Goal: Task Accomplishment & Management: Complete application form

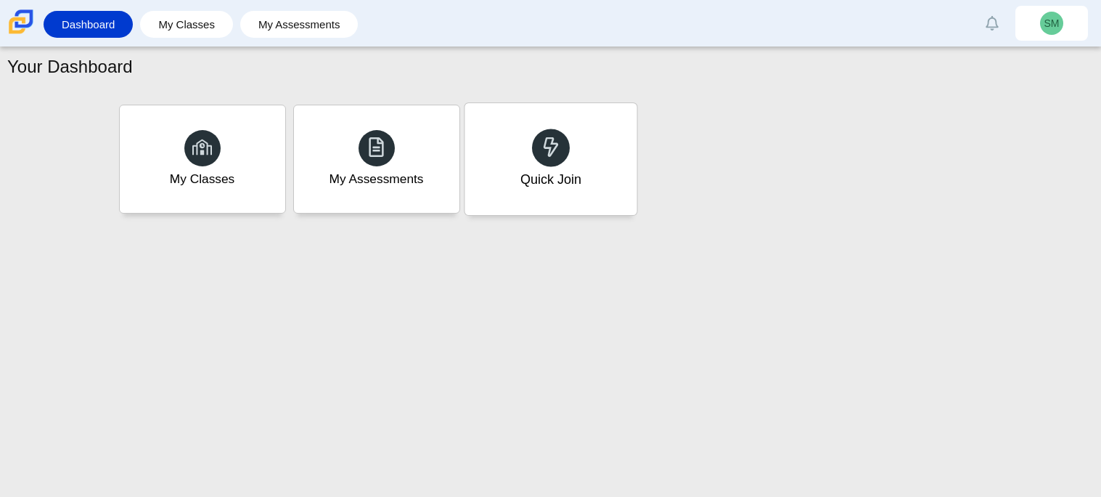
click at [547, 162] on div at bounding box center [551, 147] width 38 height 38
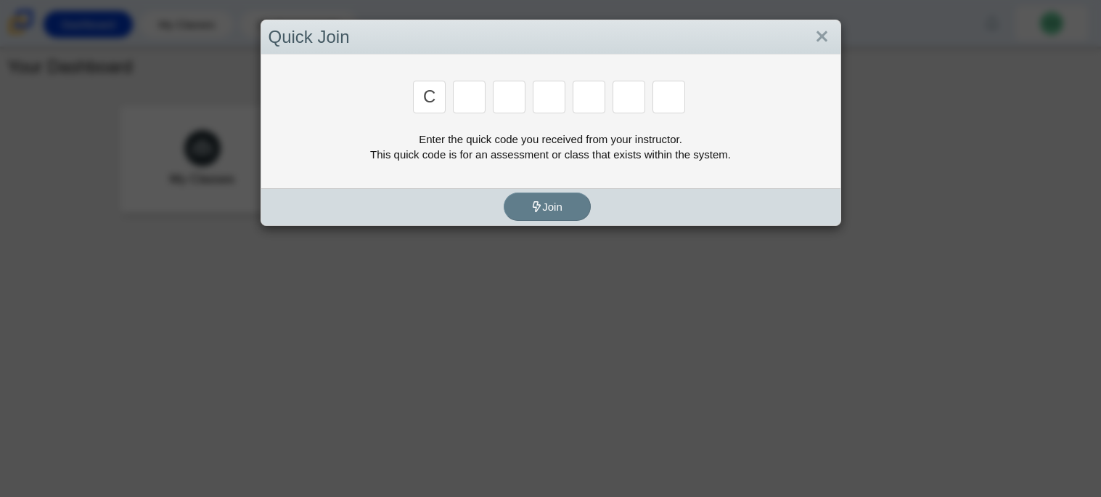
type input "c"
type input "x"
type input "d"
type input "c"
type input "s"
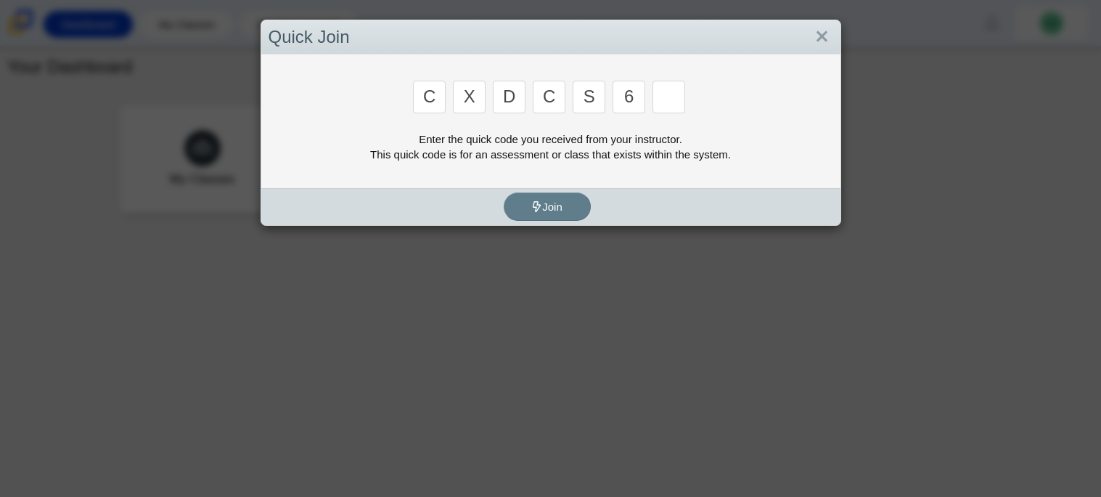
type input "6"
type input "s"
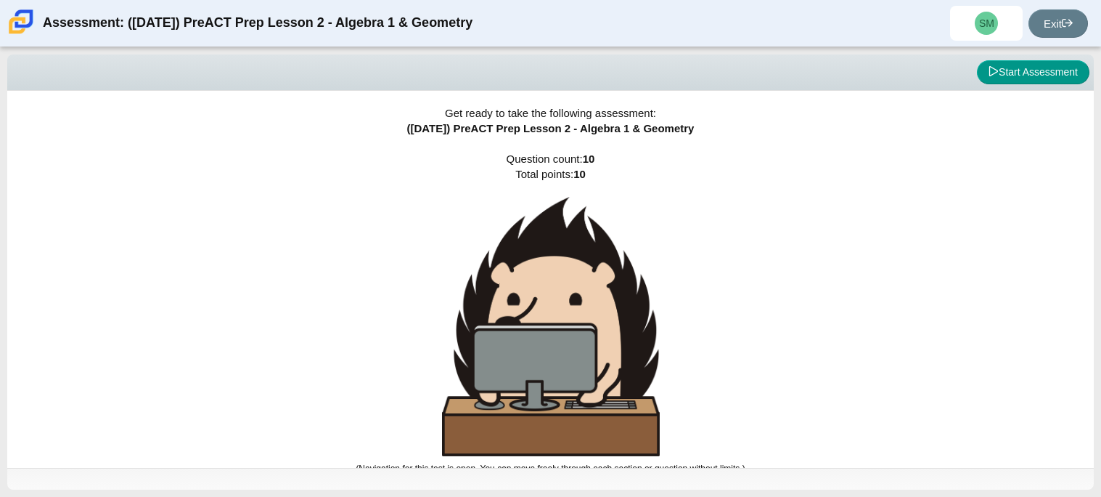
scroll to position [8, 0]
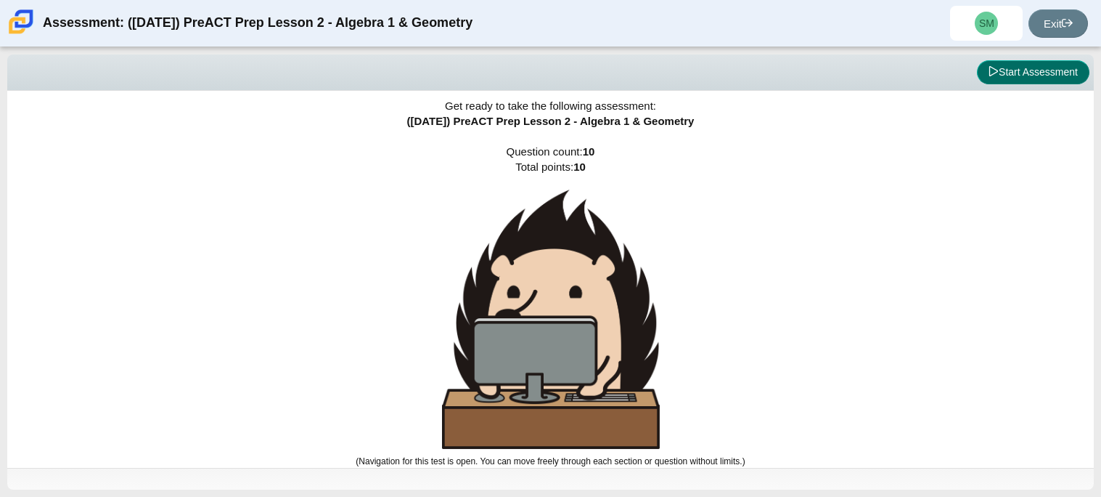
click at [1035, 65] on button "Start Assessment" at bounding box center [1033, 72] width 113 height 25
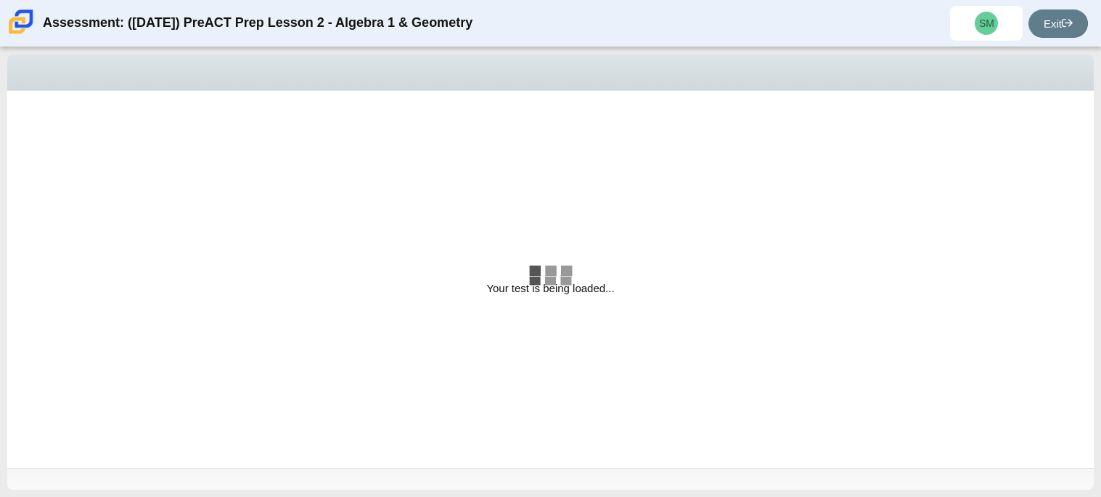
select select "bbf5d072-3e0b-44c4-9a12-6e7c9033f65b"
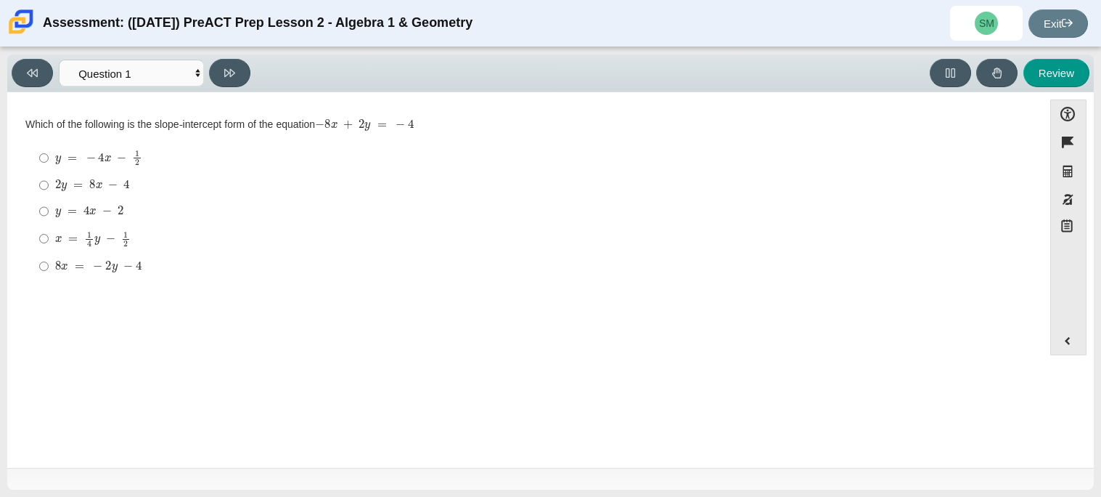
click at [455, 208] on div "y = 4 x − 2" at bounding box center [536, 211] width 963 height 15
click at [49, 208] on input "y = 4 x − 2 y = 4 x − 2" at bounding box center [43, 211] width 9 height 26
radio input "true"
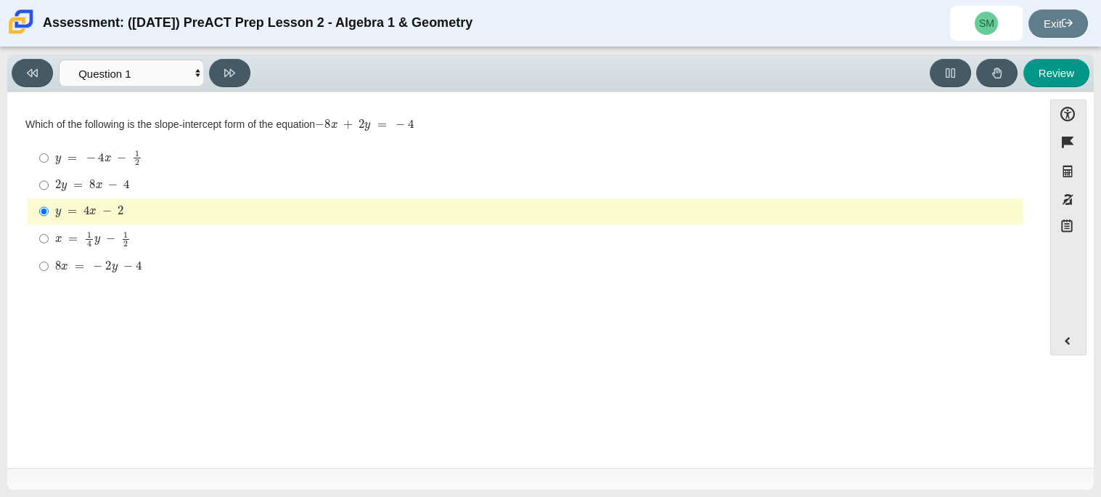
click at [442, 181] on div "2 y = 8 x − 4" at bounding box center [536, 185] width 963 height 15
click at [49, 181] on input "2 y = 8 x − 4 2 y = 8 x − 4" at bounding box center [43, 185] width 9 height 26
radio input "true"
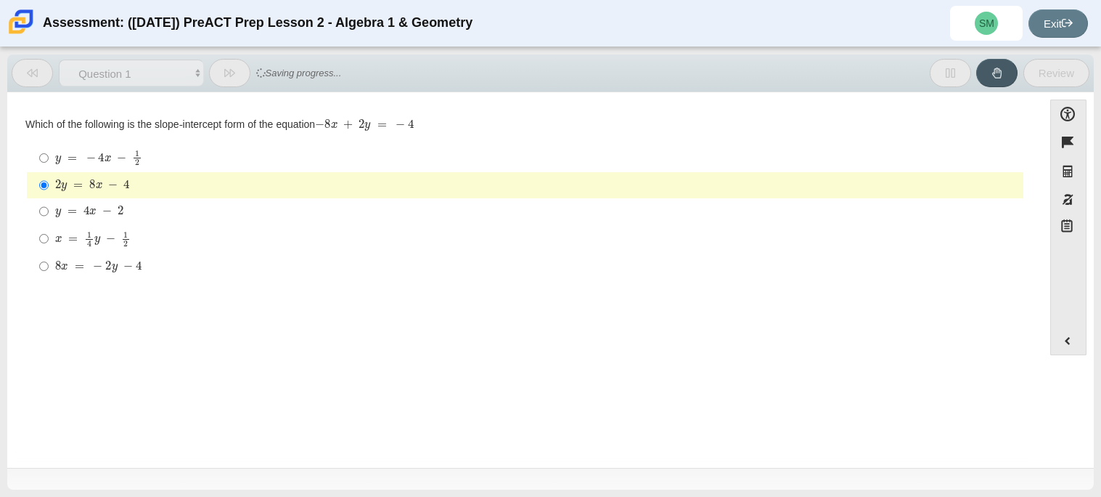
click at [447, 145] on label "y = − 4 x − 1 2 y = − 4 x − 1 2" at bounding box center [526, 158] width 995 height 28
click at [49, 145] on input "y = − 4 x − 1 2 y = − 4 x − 1 2" at bounding box center [43, 158] width 9 height 28
radio input "true"
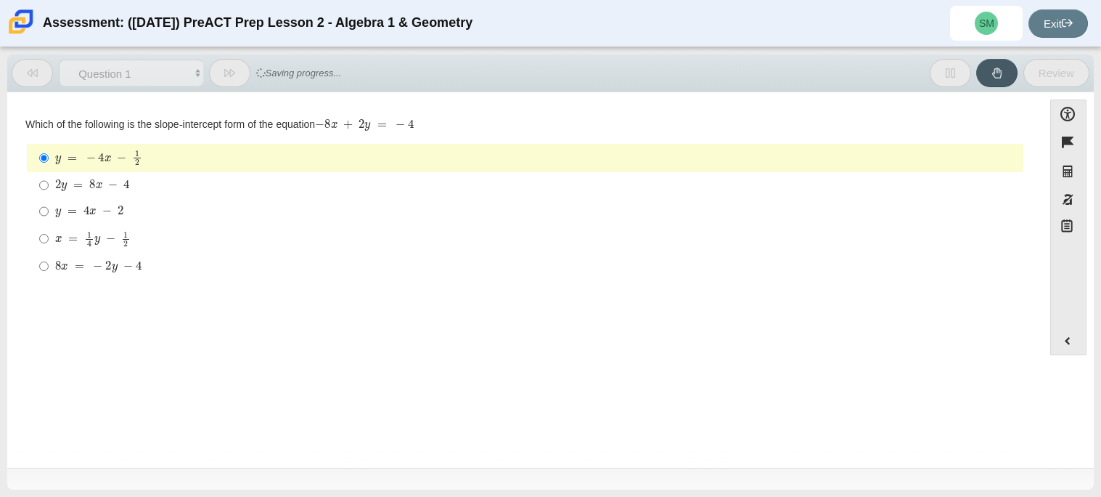
click at [499, 126] on div "Which of the following is the slope-intercept form of the equation − 8 x + 2 y …" at bounding box center [525, 125] width 1000 height 15
click at [501, 123] on div "Which of the following is the slope-intercept form of the equation − 8 x + 2 y …" at bounding box center [525, 125] width 1000 height 15
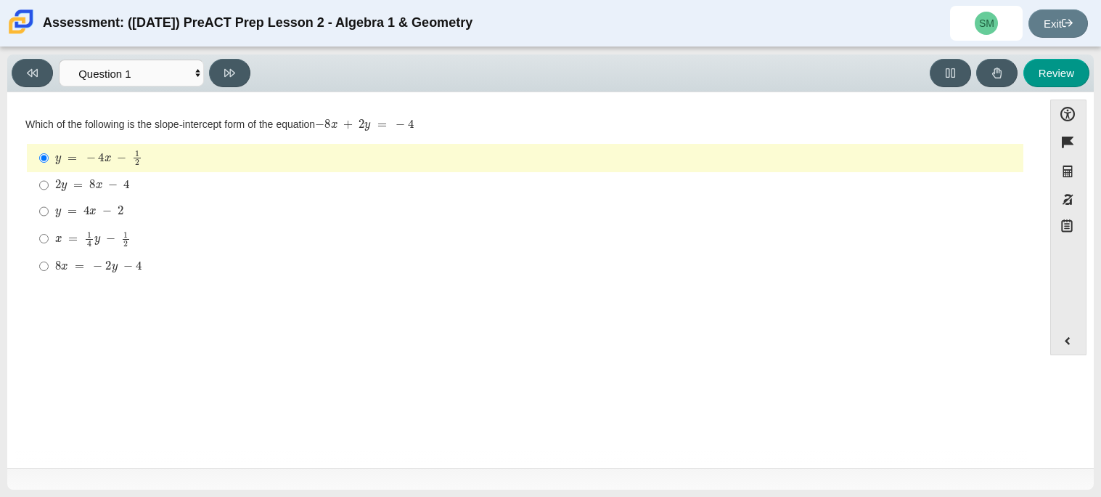
click at [144, 205] on div "y = 4 x − 2" at bounding box center [536, 211] width 963 height 15
click at [49, 205] on input "y = 4 x − 2 y = 4 x − 2" at bounding box center [43, 211] width 9 height 26
radio input "true"
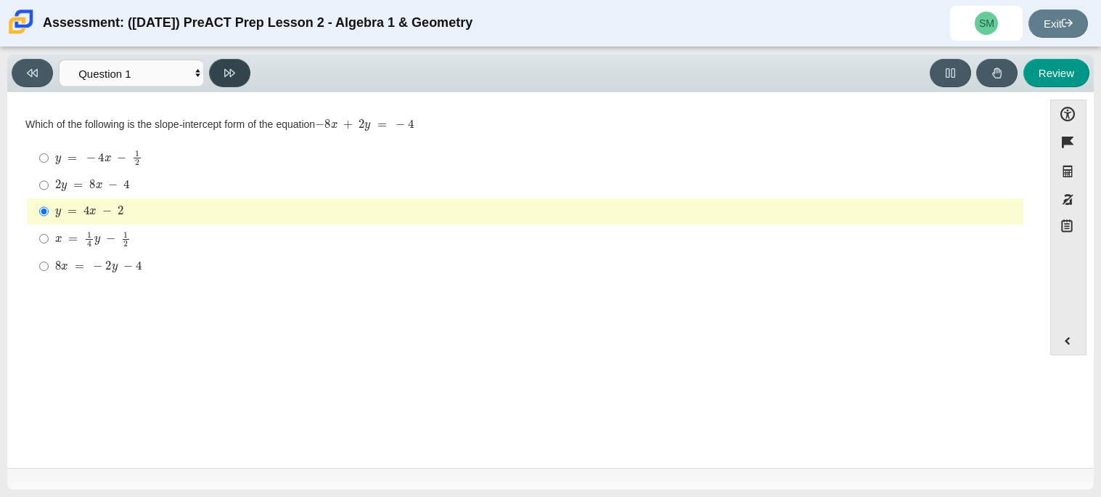
click at [224, 70] on icon at bounding box center [229, 73] width 11 height 11
select select "ed62e223-81bd-4cbf-ab48-ab975844bd1f"
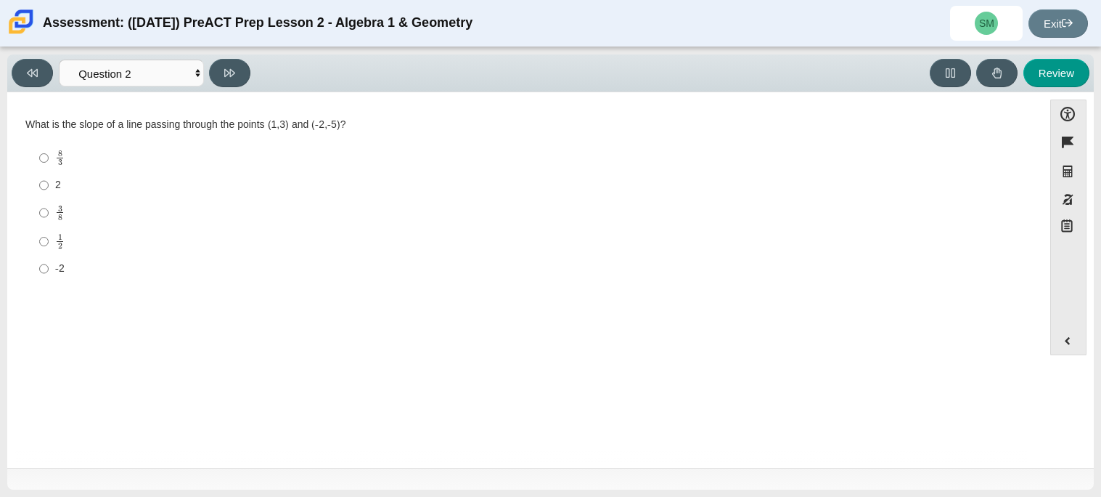
click at [68, 221] on label "3 8 3 eighths" at bounding box center [526, 212] width 995 height 28
click at [49, 221] on input "3 8 3 eighths" at bounding box center [43, 212] width 9 height 28
radio input "true"
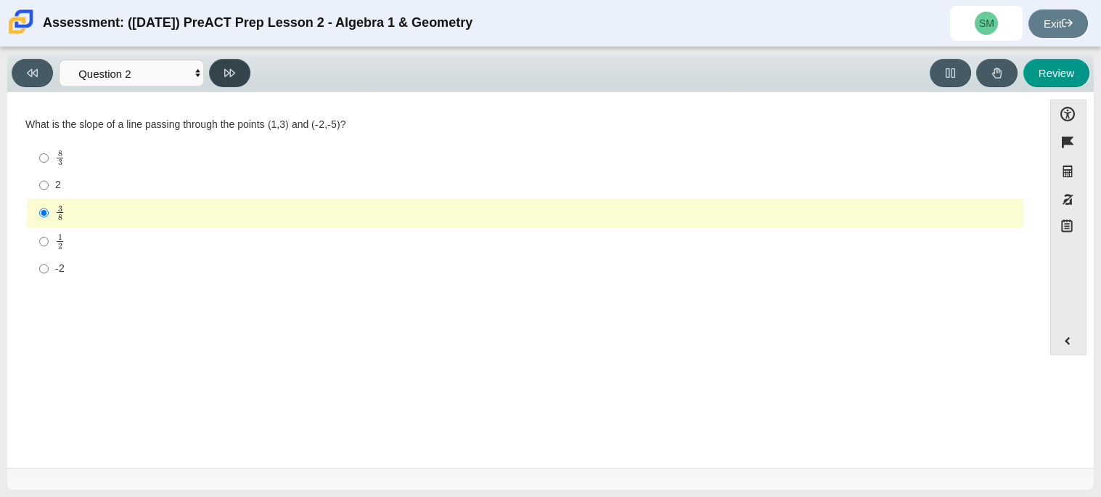
click at [229, 69] on icon at bounding box center [229, 73] width 11 height 8
select select "97f4f5fa-a52e-4fed-af51-565bfcdf47cb"
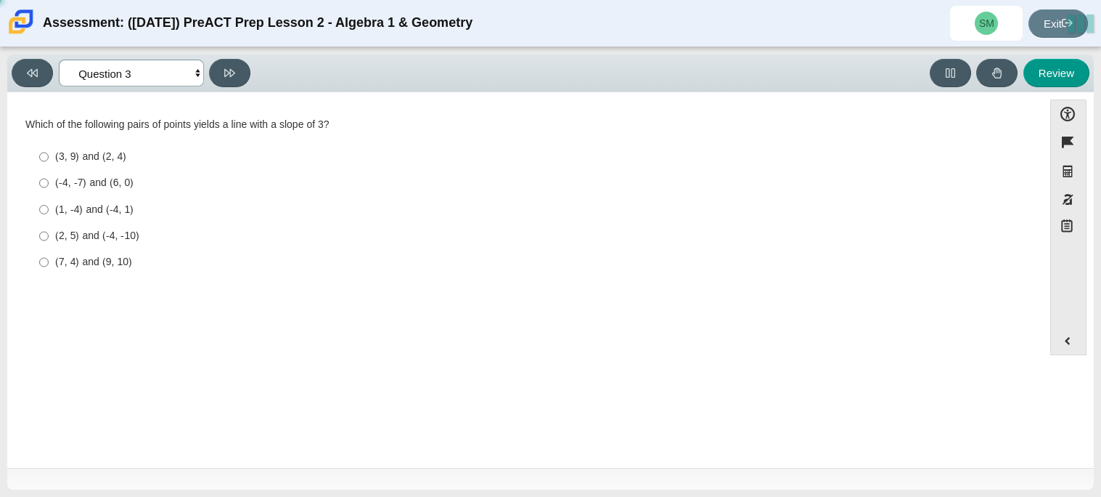
click at [174, 69] on select "Questions Question 1 Question 2 Question 3 Question 4 Question 5 Question 6 Que…" at bounding box center [131, 73] width 145 height 27
click at [401, 179] on div "(-4, -7) and (6, 0)" at bounding box center [536, 183] width 963 height 15
click at [49, 179] on input "(-4, -7) and (6, 0) (-4, -7) and (6, 0)" at bounding box center [43, 183] width 9 height 26
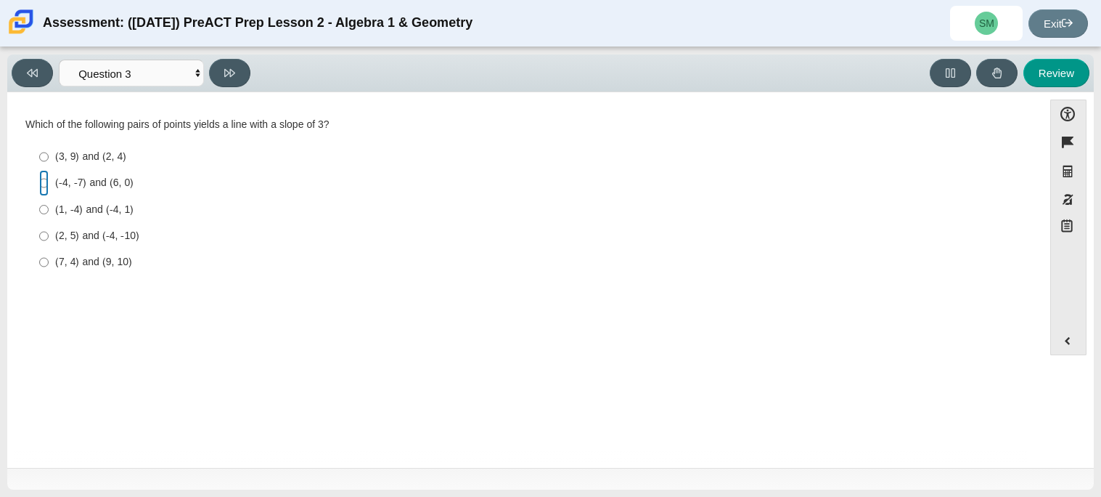
radio input "true"
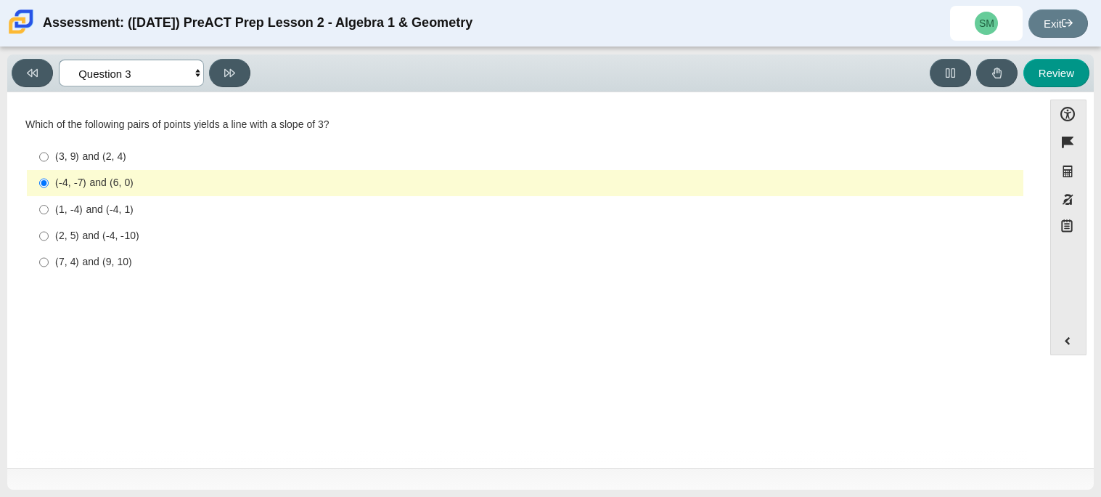
click at [194, 70] on select "Questions Question 1 Question 2 Question 3 Question 4 Question 5 Question 6 Que…" at bounding box center [131, 73] width 145 height 27
click at [230, 68] on icon at bounding box center [229, 73] width 11 height 11
select select "89427bb7-e313-4f00-988f-8b8255897029"
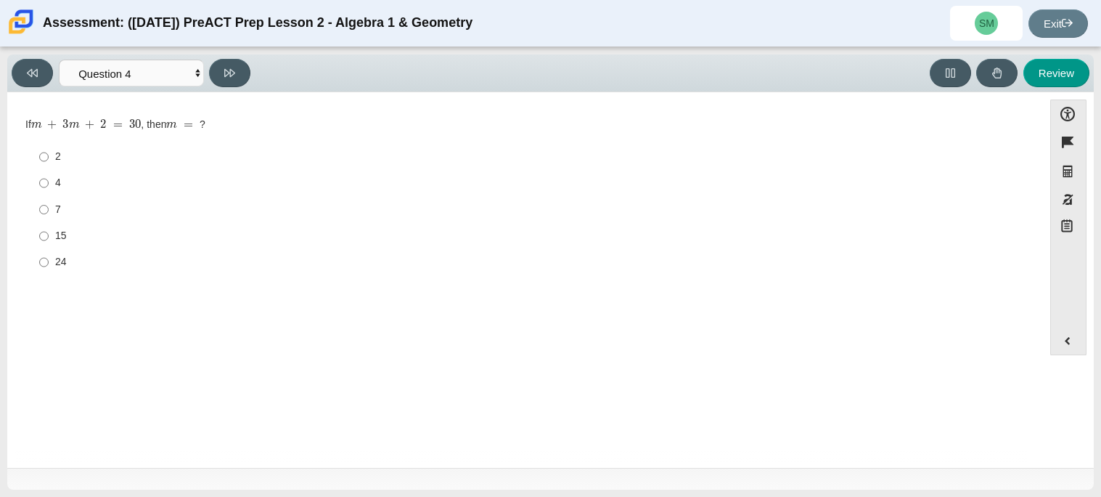
click at [60, 269] on div "24" at bounding box center [536, 262] width 963 height 15
click at [49, 269] on input "24 24" at bounding box center [43, 262] width 9 height 26
radio input "true"
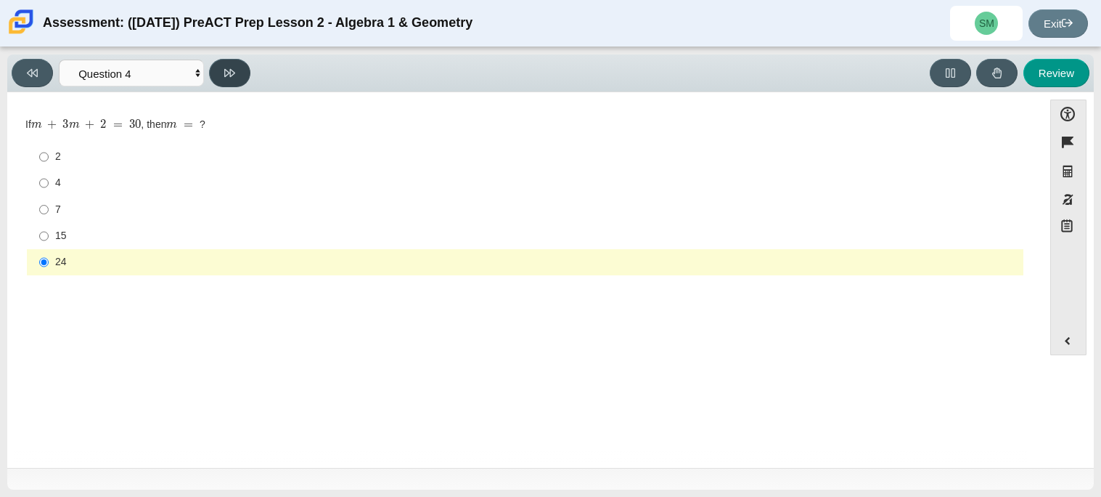
click at [230, 82] on button at bounding box center [229, 73] width 41 height 28
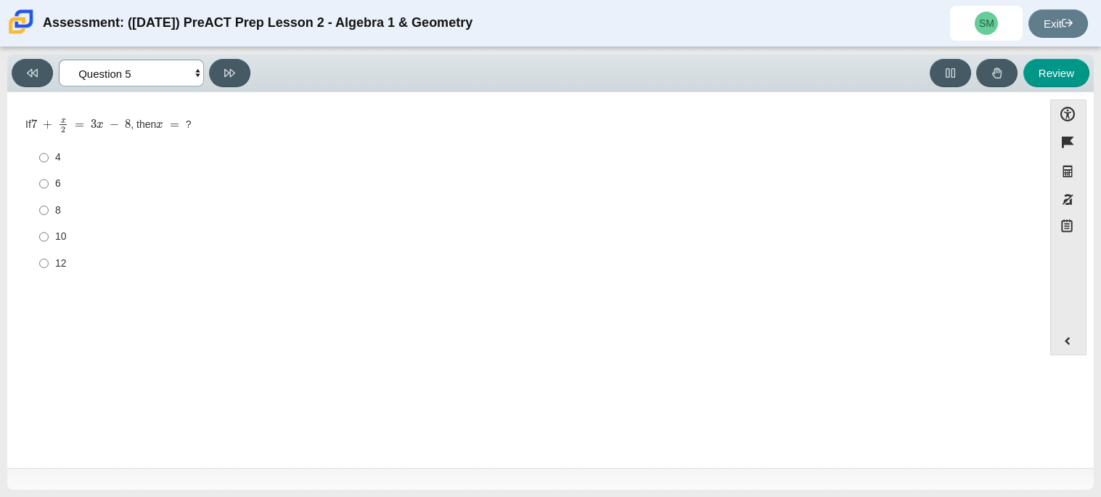
click at [179, 66] on select "Questions Question 1 Question 2 Question 3 Question 4 Question 5 Question 6 Que…" at bounding box center [131, 73] width 145 height 27
click at [131, 83] on select "Questions Question 1 Question 2 Question 3 Question 4 Question 5 Question 6 Que…" at bounding box center [131, 73] width 145 height 27
click at [59, 60] on select "Questions Question 1 Question 2 Question 3 Question 4 Question 5 Question 6 Que…" at bounding box center [131, 73] width 145 height 27
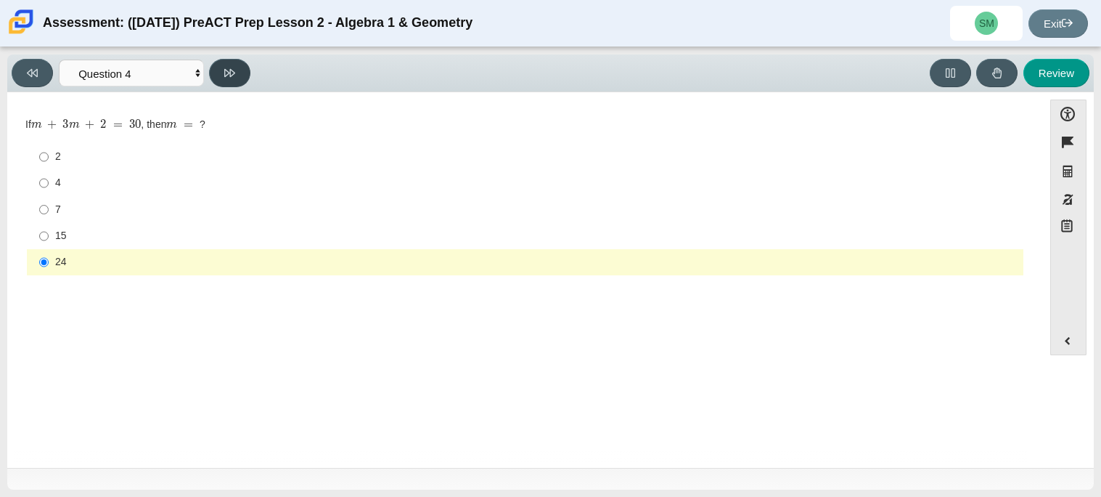
click at [226, 81] on button at bounding box center [229, 73] width 41 height 28
select select "489dcffd-4e6a-49cf-a9d6-ad1d4a911a4e"
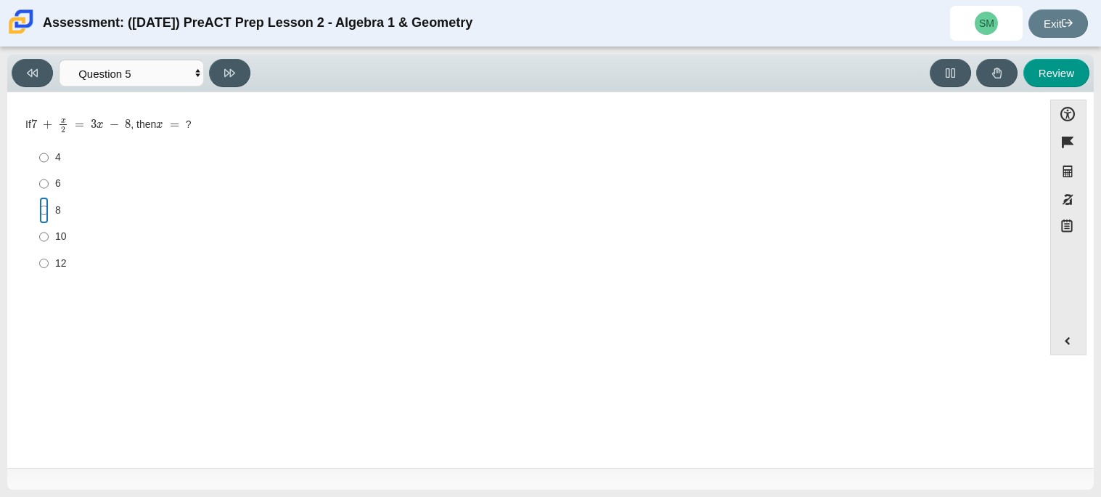
click at [46, 213] on input "8 8" at bounding box center [43, 210] width 9 height 26
radio input "true"
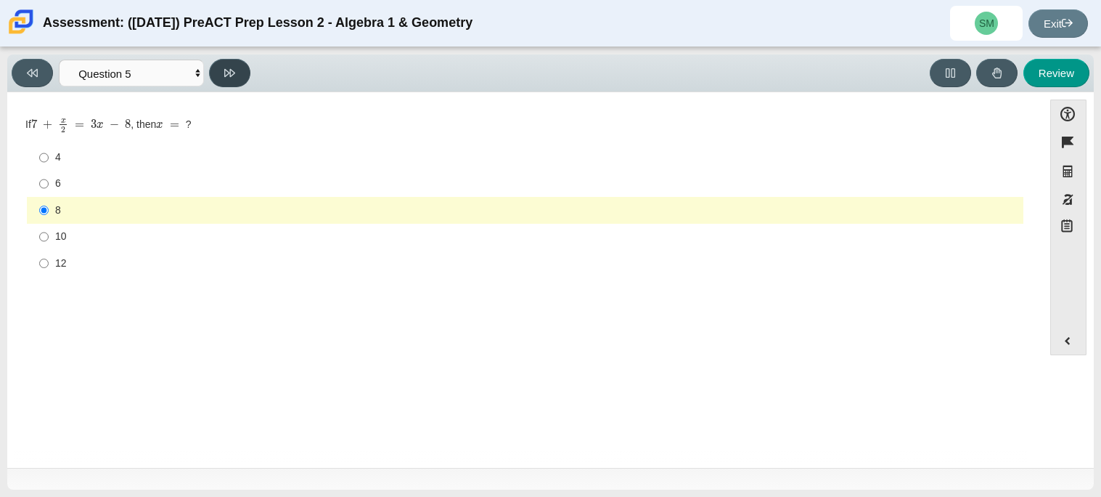
click at [218, 81] on button at bounding box center [229, 73] width 41 height 28
select select "210571de-36a6-4d8e-a361-ceff8ef801dc"
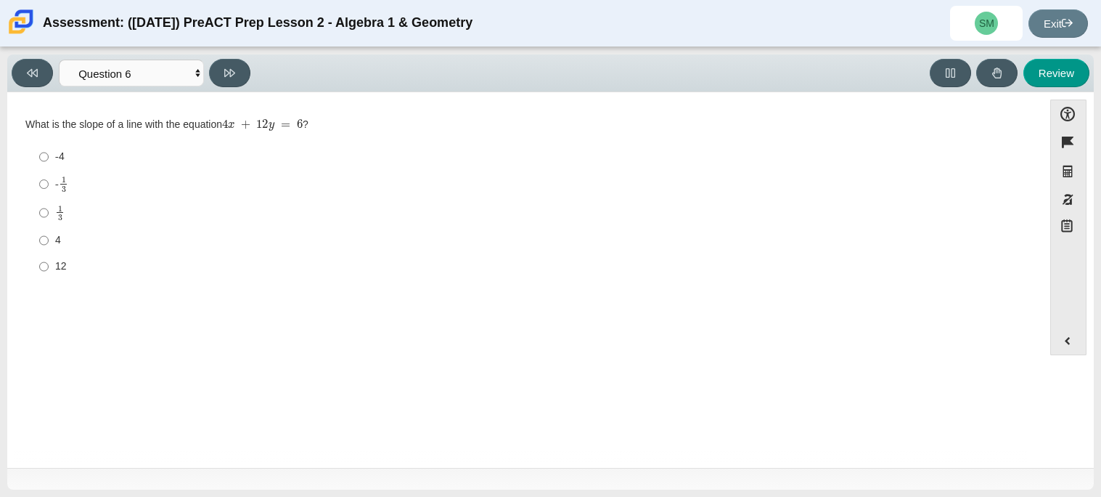
click at [58, 161] on div "-4" at bounding box center [536, 157] width 963 height 15
click at [49, 161] on input "-4 -4" at bounding box center [43, 157] width 9 height 26
radio input "true"
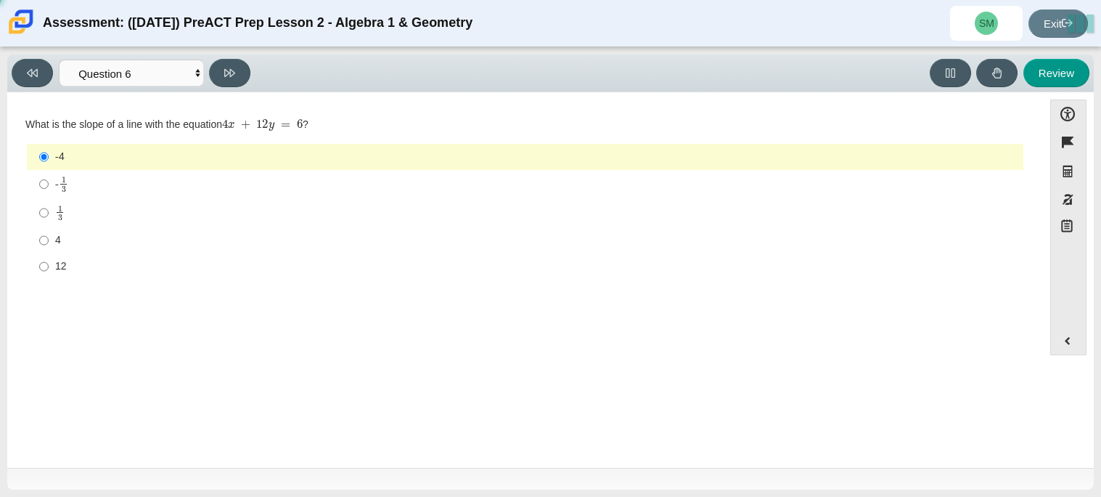
click at [60, 187] on mjx-frac "Assessment items" at bounding box center [63, 183] width 9 height 15
click at [49, 187] on input "- 1 3 -1 third" at bounding box center [43, 184] width 9 height 28
radio input "true"
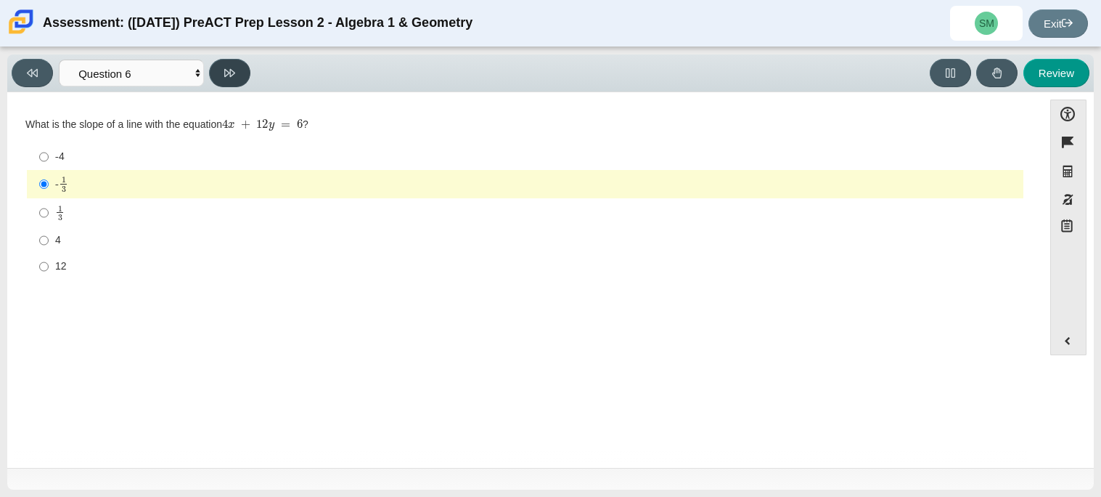
click at [243, 75] on button at bounding box center [229, 73] width 41 height 28
select select "ec95ace6-bebc-42b8-9428-40567494d4da"
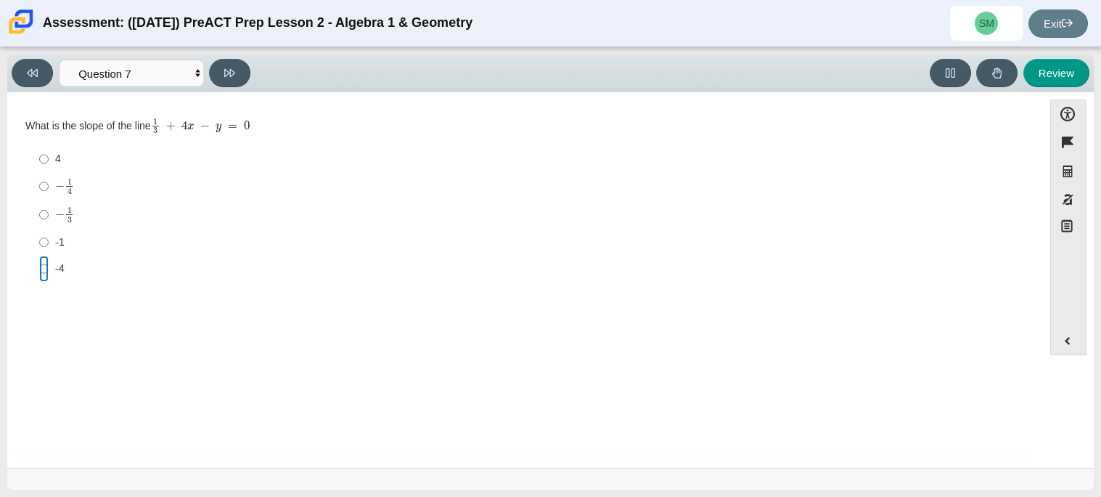
click at [45, 269] on input "-4 -4" at bounding box center [43, 269] width 9 height 26
radio input "true"
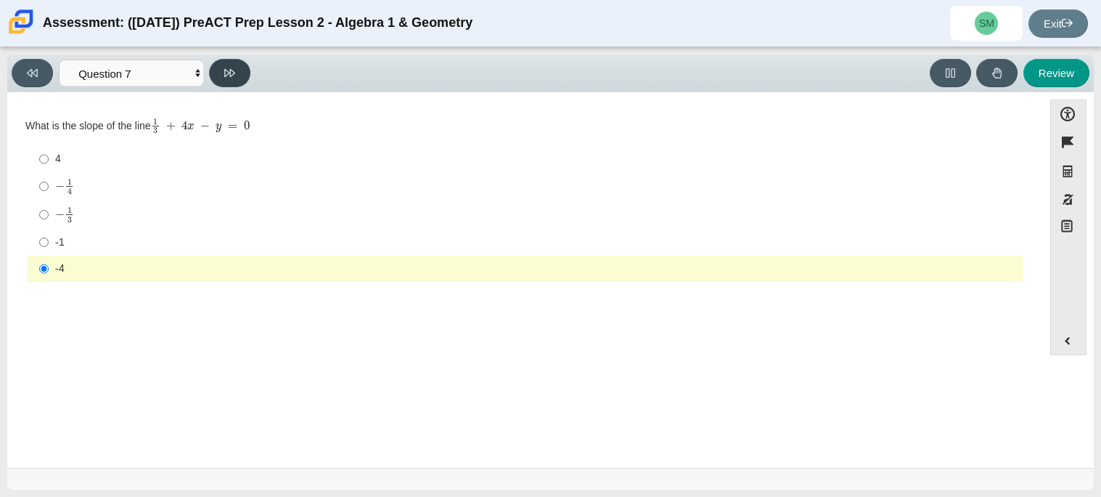
click at [236, 77] on button at bounding box center [229, 73] width 41 height 28
select select "ce81fe10-bf29-4b5e-8bd7-4f47f2fed4d8"
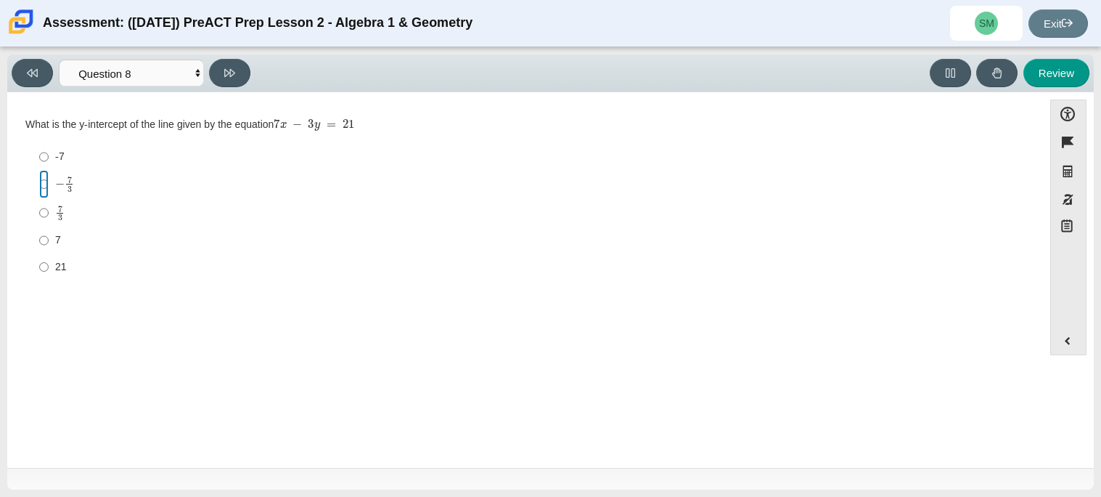
click at [39, 186] on input "− 7 3 negative 7 thirds" at bounding box center [43, 184] width 9 height 28
radio input "true"
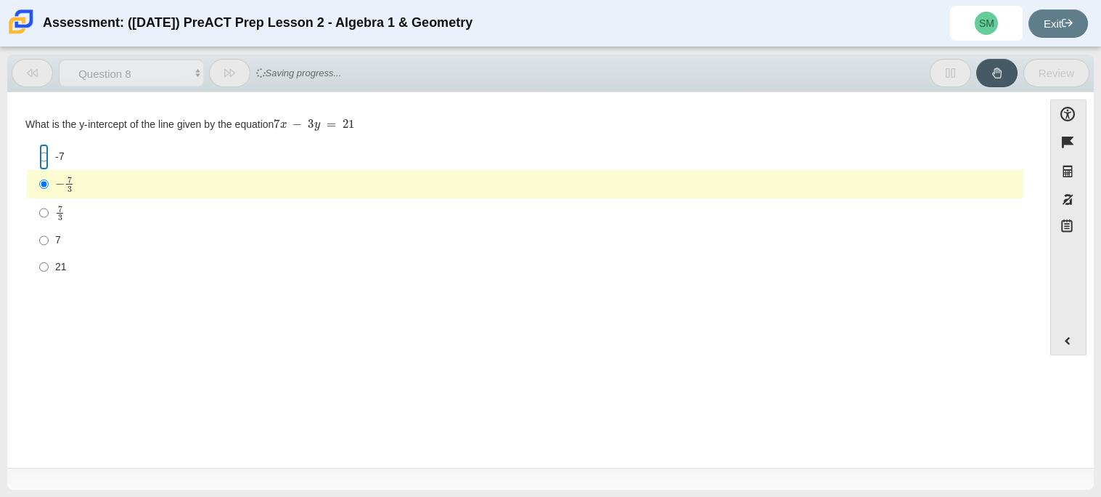
click at [46, 157] on input "-7 -7" at bounding box center [43, 157] width 9 height 26
radio input "true"
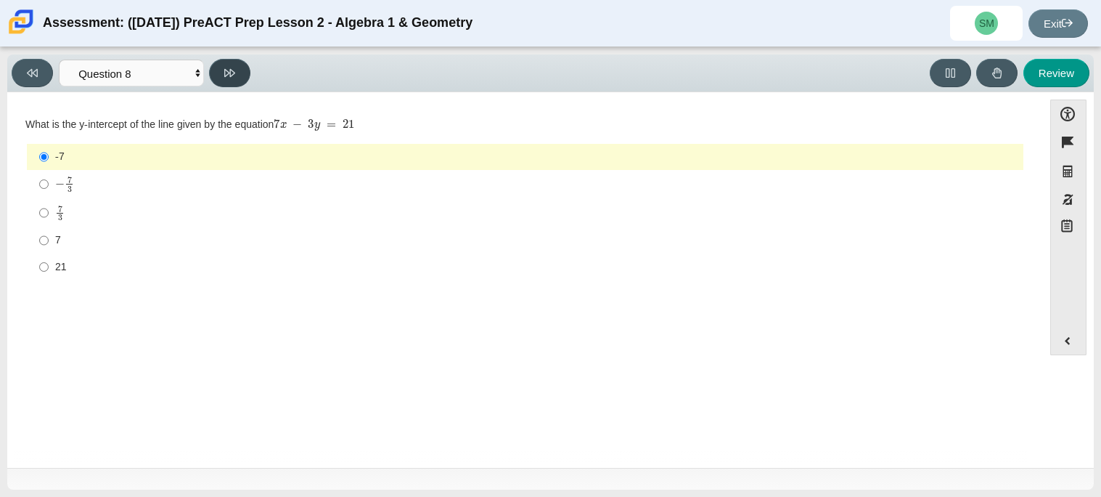
click at [218, 83] on button at bounding box center [229, 73] width 41 height 28
select select "14773eaf-2ca1-47ae-afe7-a624a56f34b3"
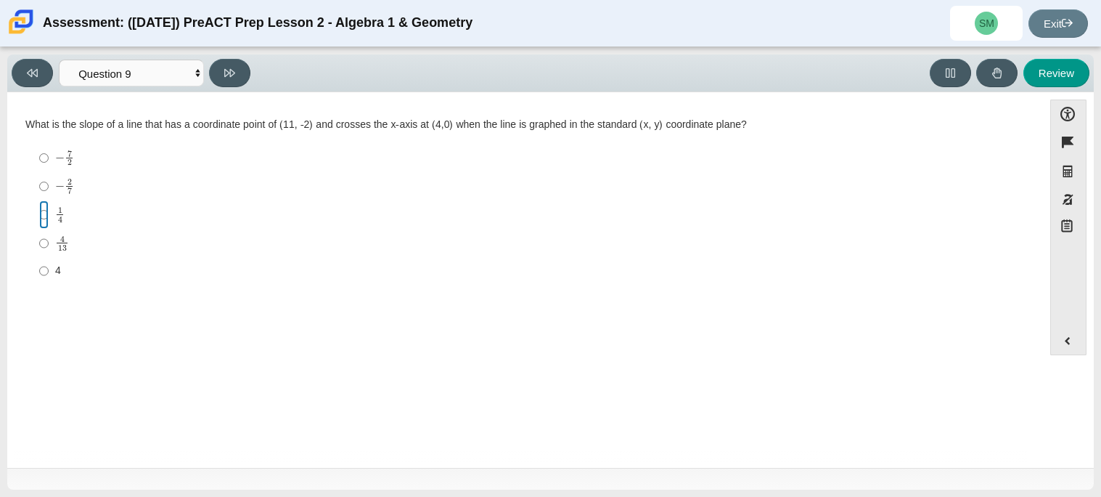
click at [43, 216] on input "1 4 1 fourth" at bounding box center [43, 214] width 9 height 28
radio input "true"
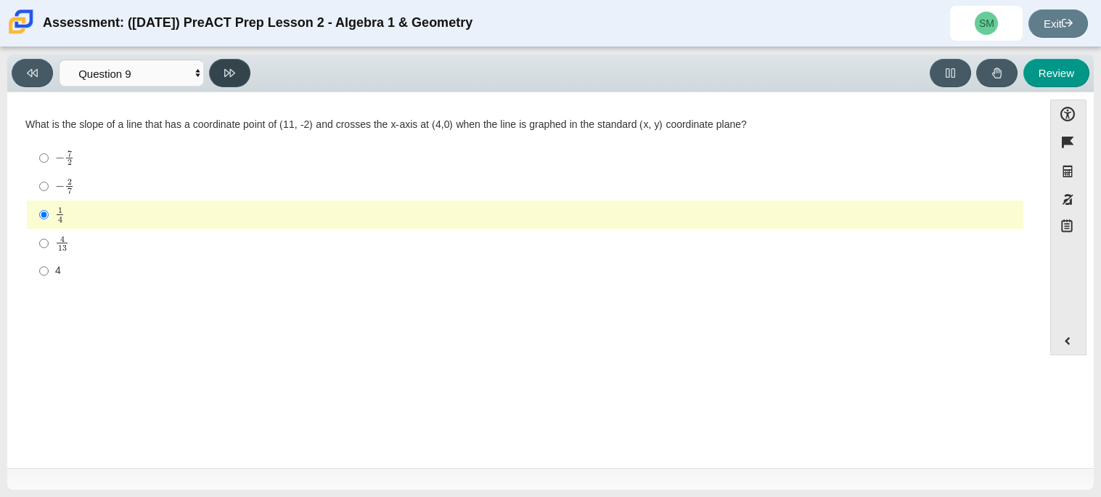
click at [238, 74] on button at bounding box center [229, 73] width 41 height 28
select select "96b71634-eacb-4f7e-8aef-411727d9bcba"
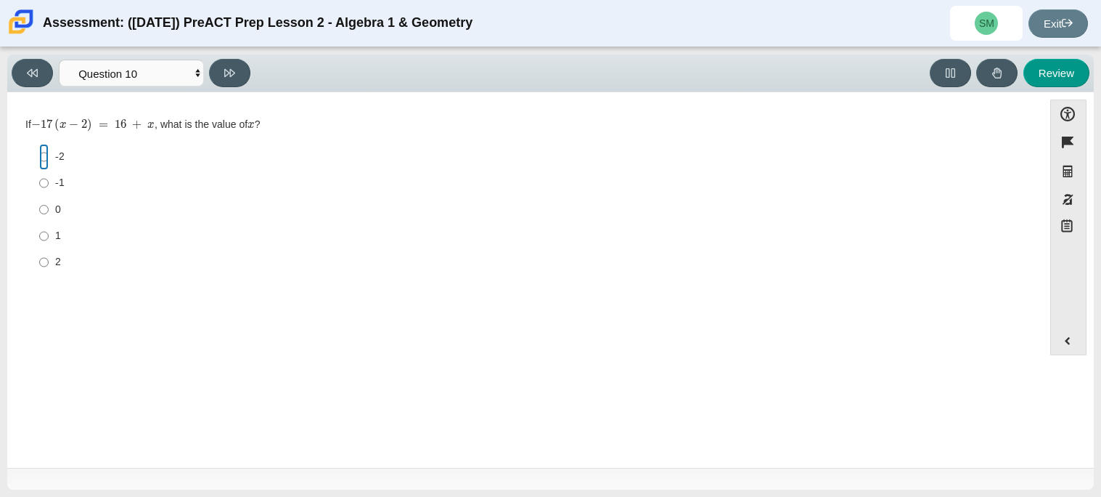
click at [41, 155] on input "-2 -2" at bounding box center [43, 157] width 9 height 26
radio input "true"
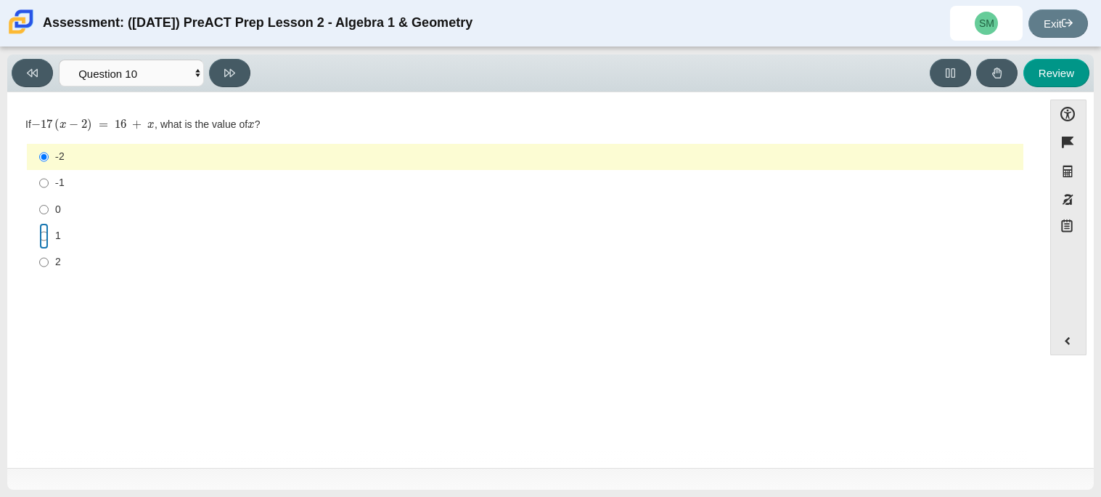
click at [46, 240] on input "1 1" at bounding box center [43, 236] width 9 height 26
radio input "true"
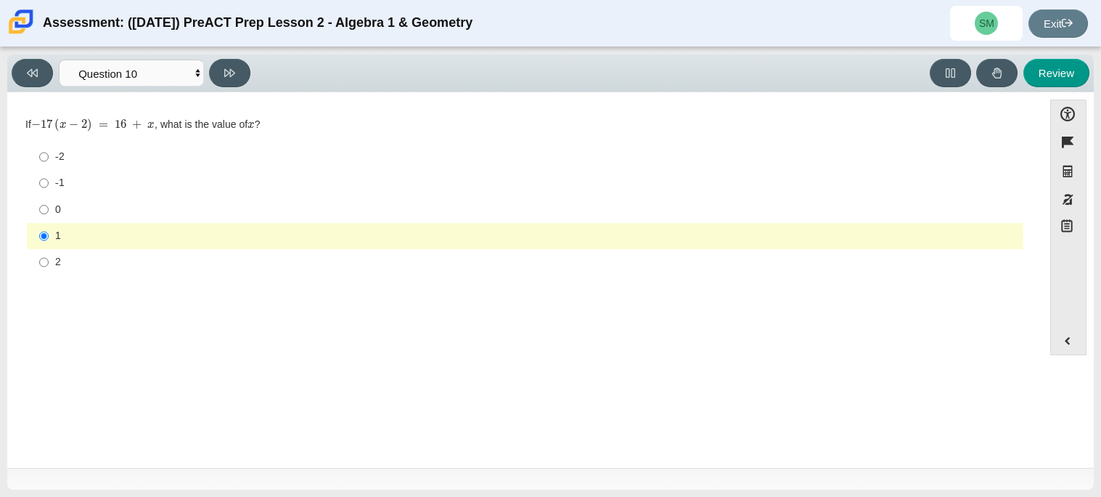
click at [37, 151] on label "-2 -2" at bounding box center [526, 157] width 995 height 26
click at [39, 151] on input "-2 -2" at bounding box center [43, 157] width 9 height 26
radio input "true"
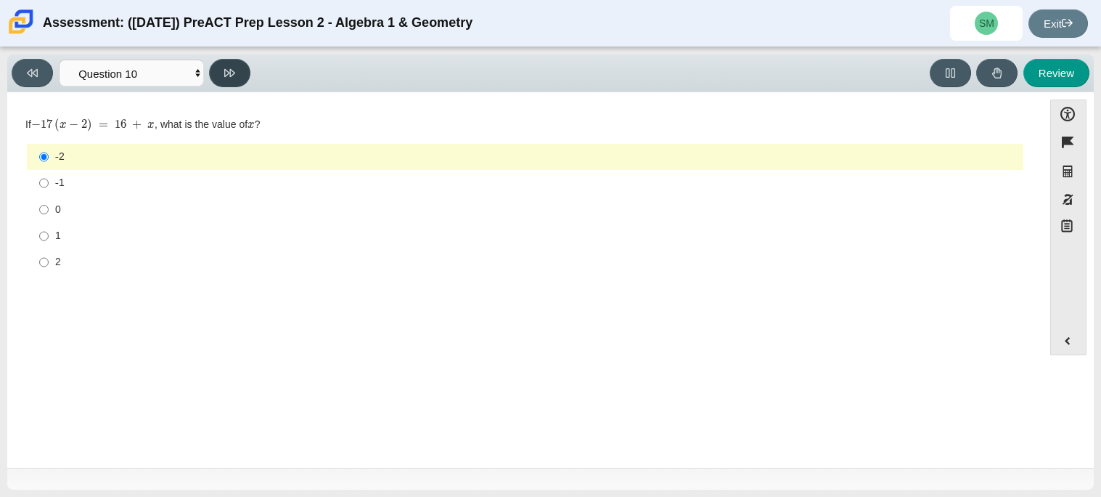
click at [234, 73] on icon at bounding box center [229, 73] width 11 height 11
select select "review"
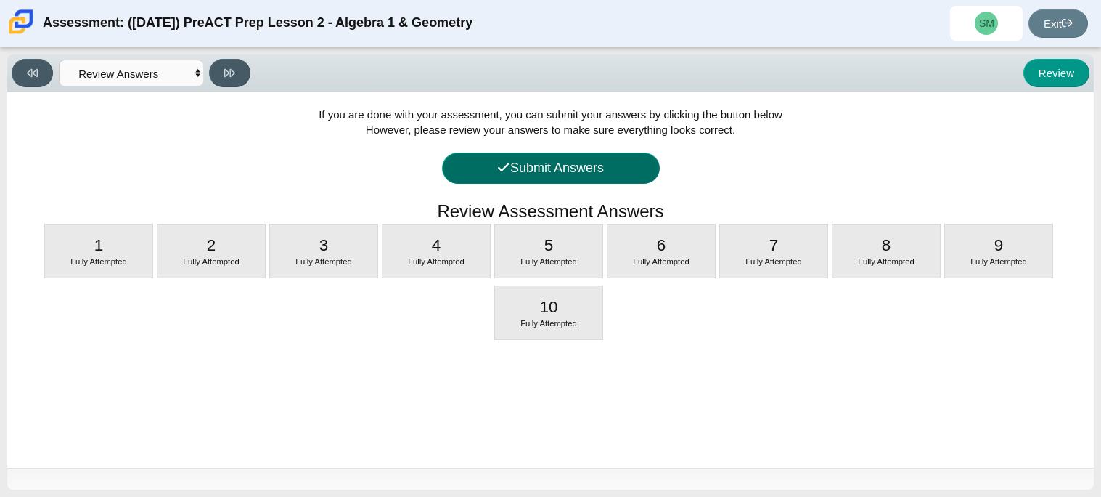
click at [593, 183] on button "Submit Answers" at bounding box center [551, 167] width 218 height 31
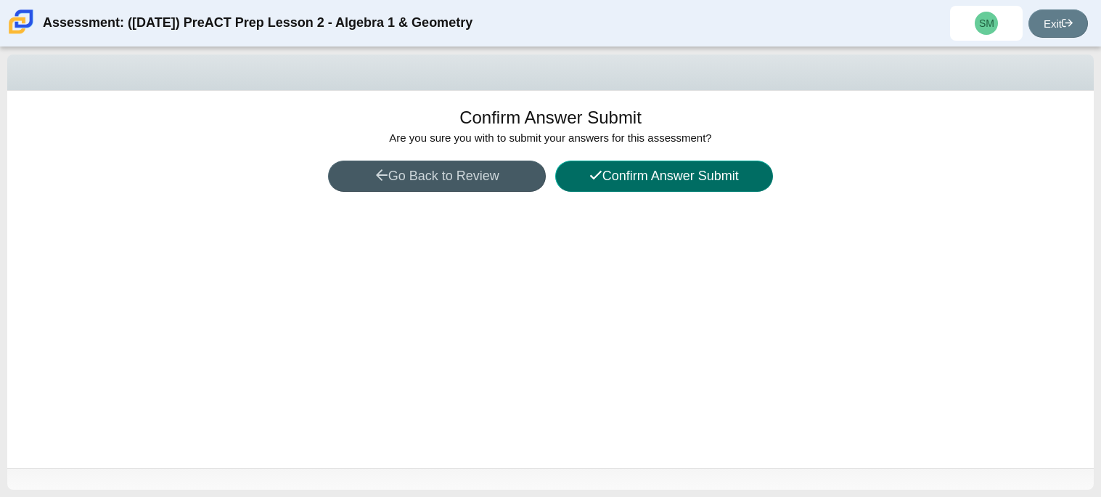
click at [613, 179] on button "Confirm Answer Submit" at bounding box center [664, 175] width 218 height 31
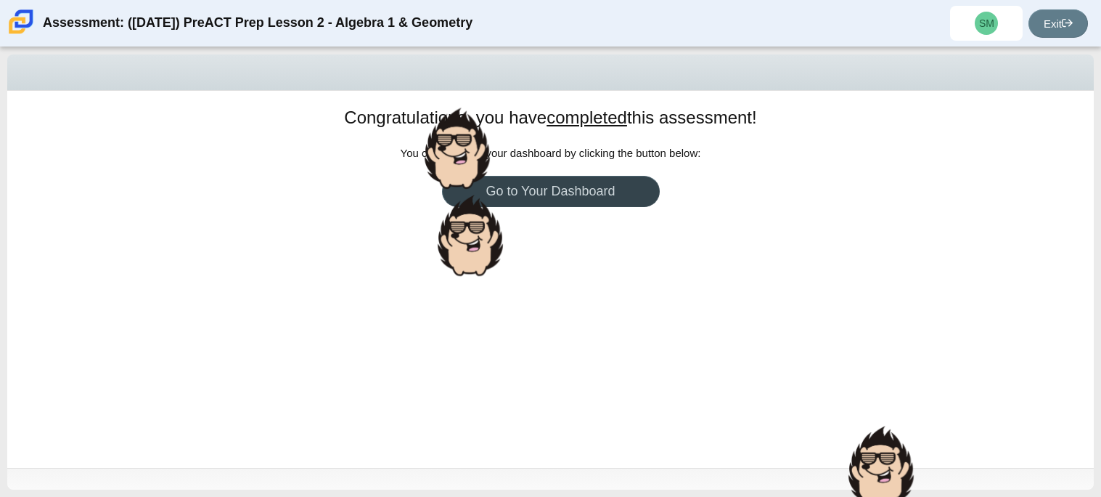
click at [589, 189] on link "Go to Your Dashboard" at bounding box center [551, 191] width 218 height 31
